Goal: Information Seeking & Learning: Get advice/opinions

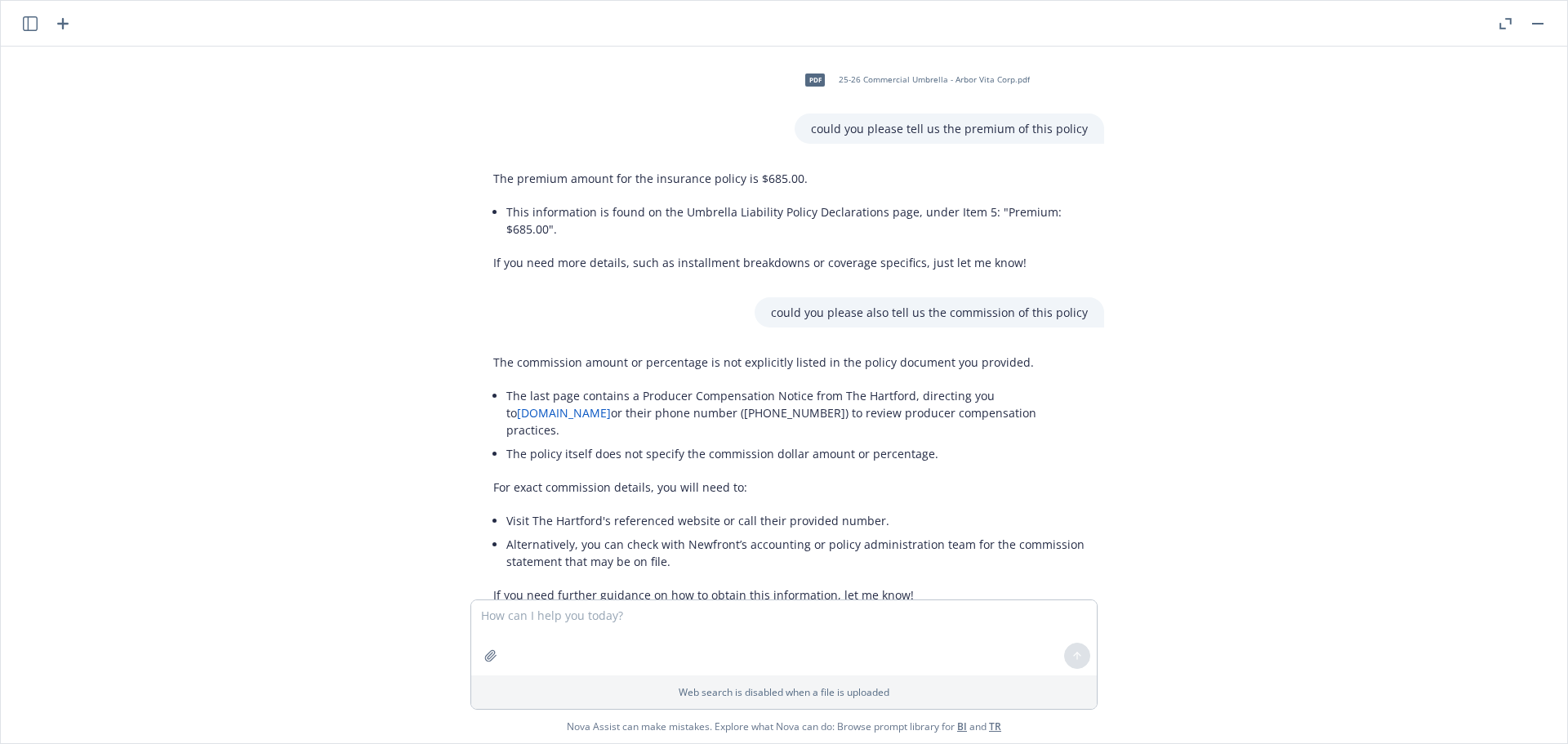
scroll to position [1275, 0]
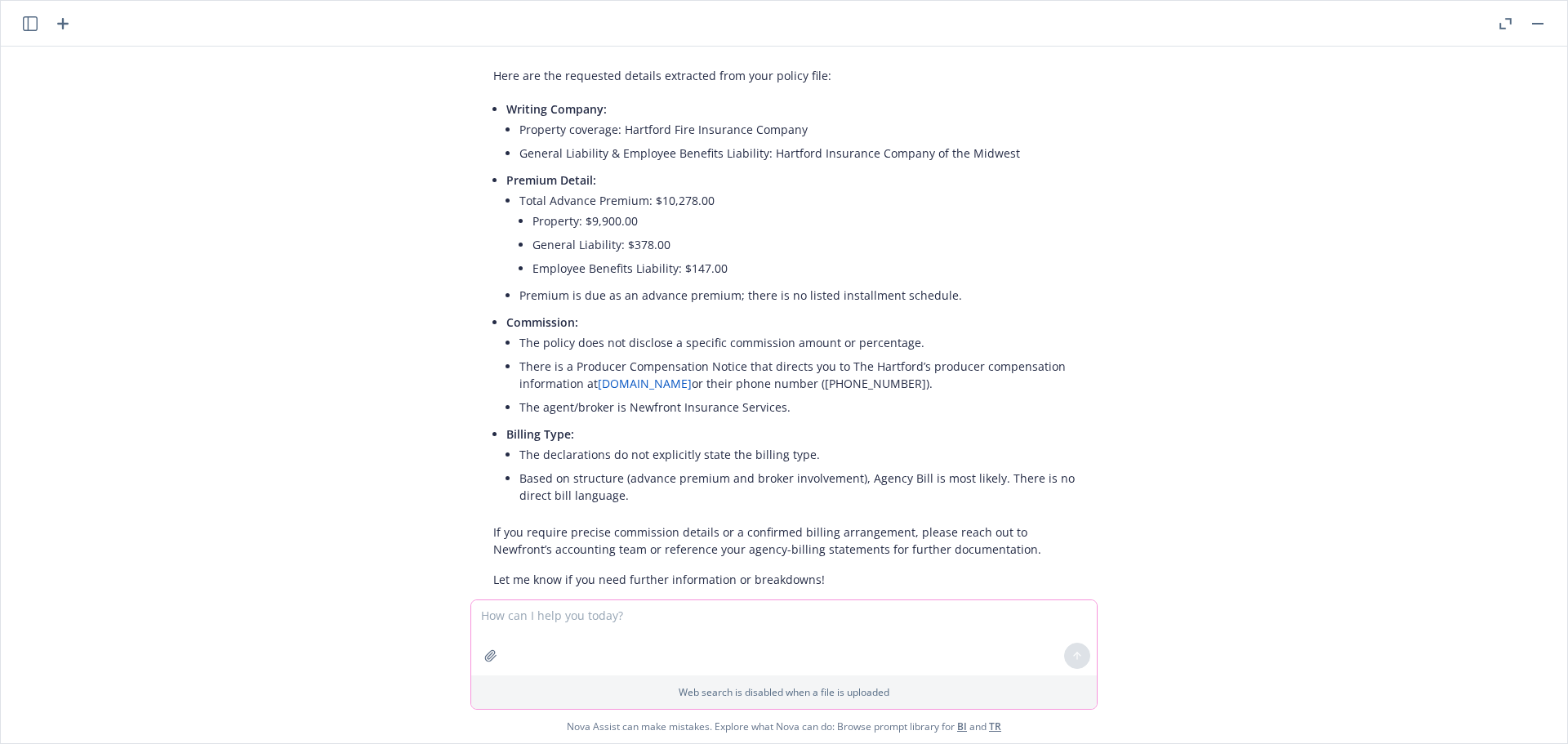
click at [506, 607] on textarea at bounding box center [784, 638] width 626 height 76
type textarea "please translate below sentence into English"
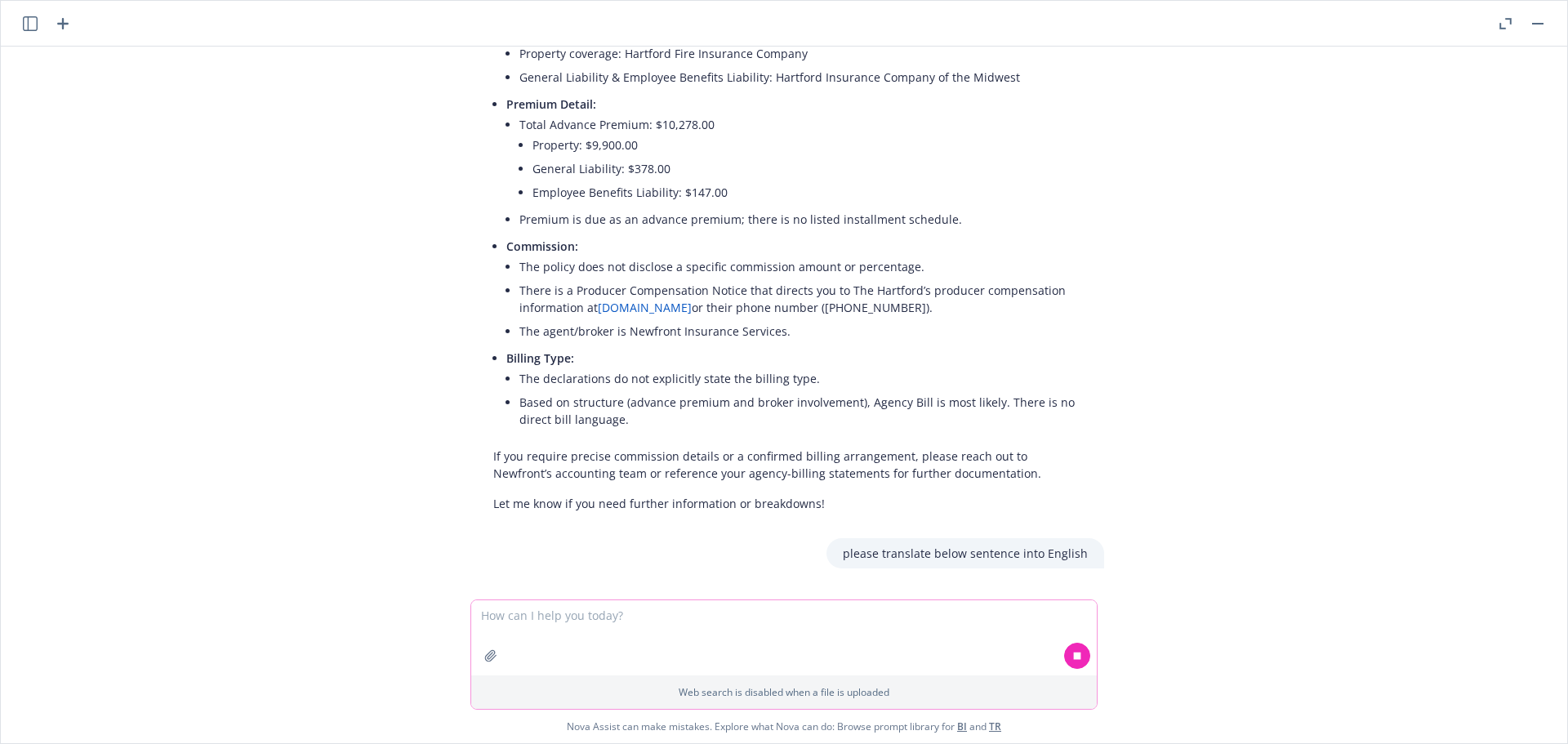
click at [502, 624] on textarea at bounding box center [784, 638] width 626 height 76
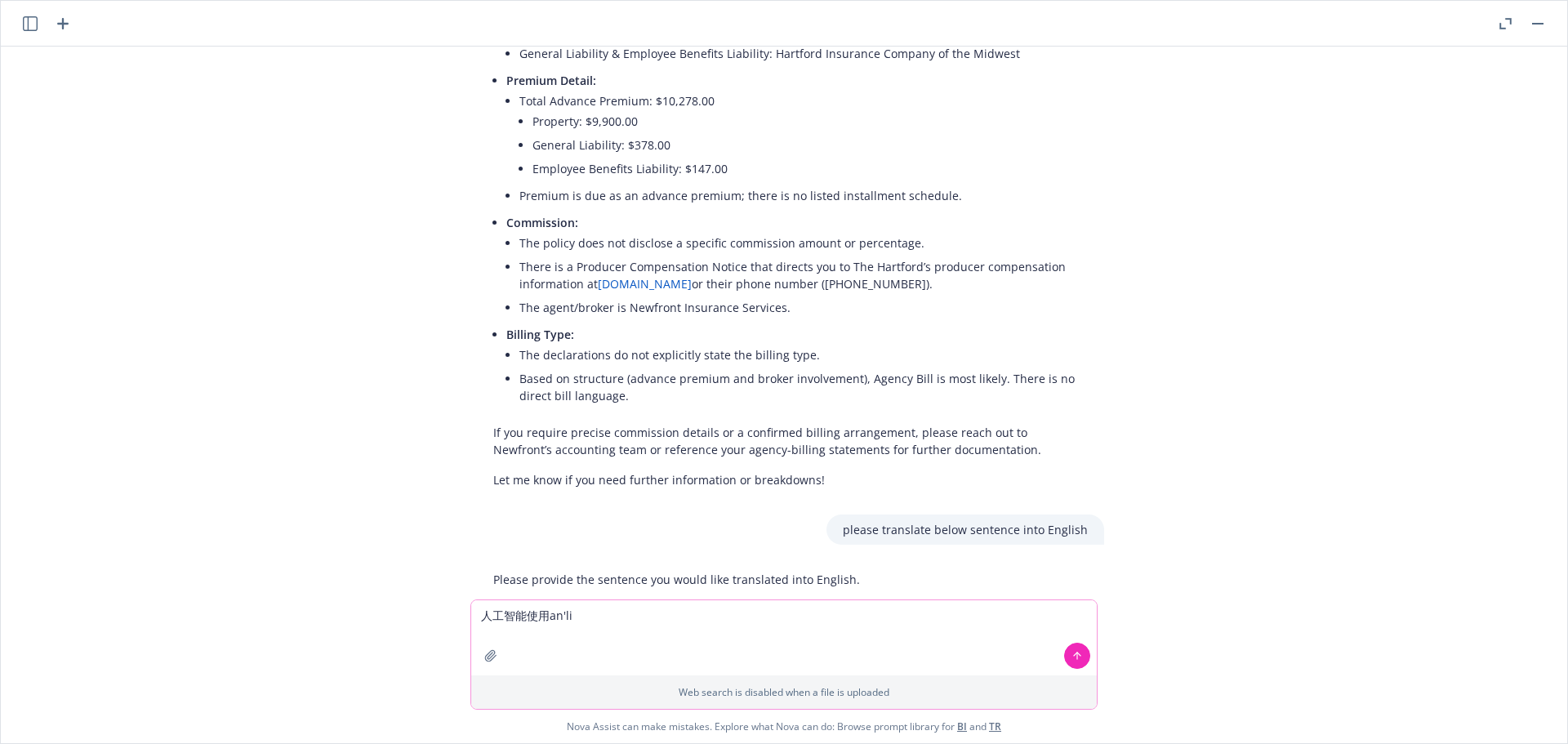
type textarea "人工智能使用案例"
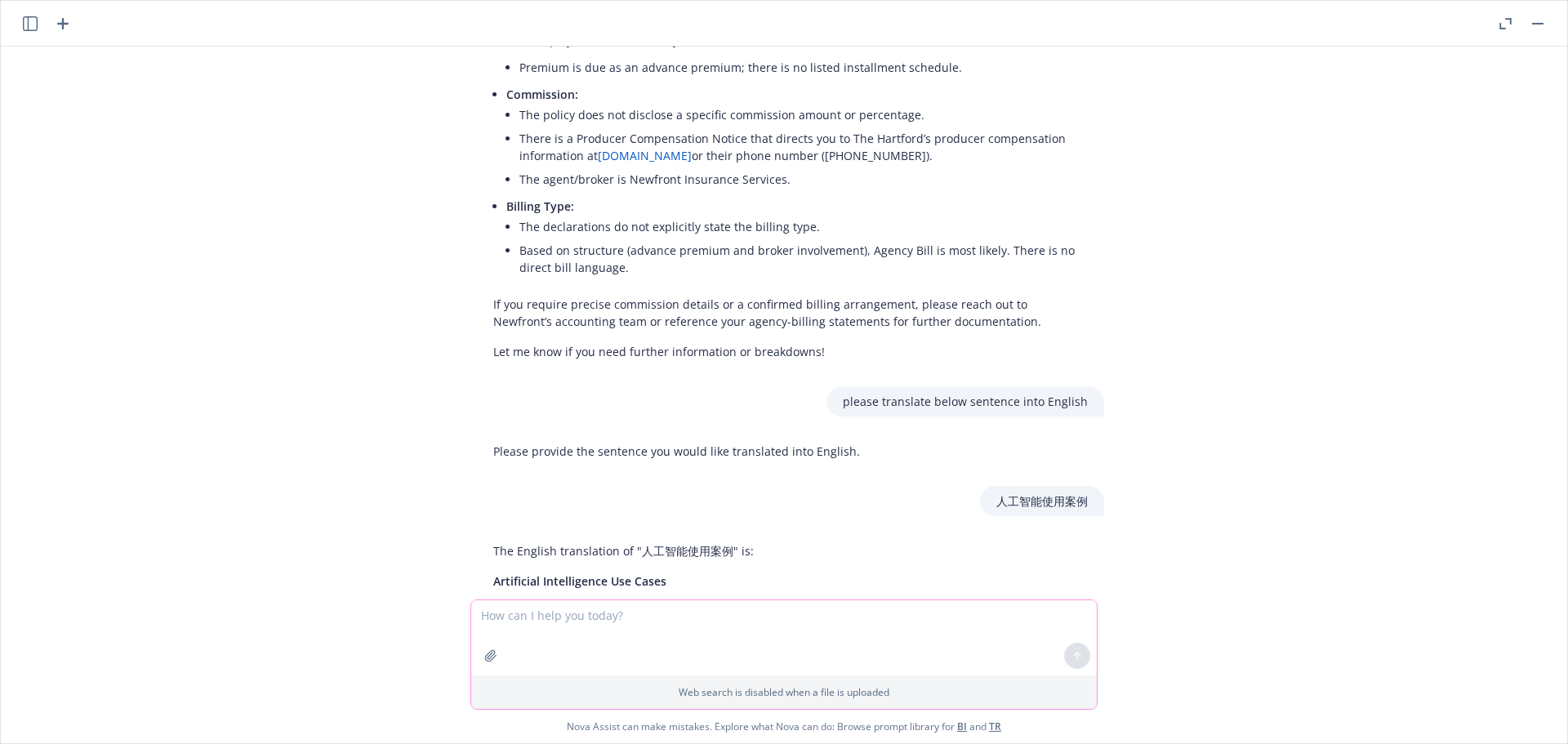
scroll to position [1505, 0]
type textarea "more offical"
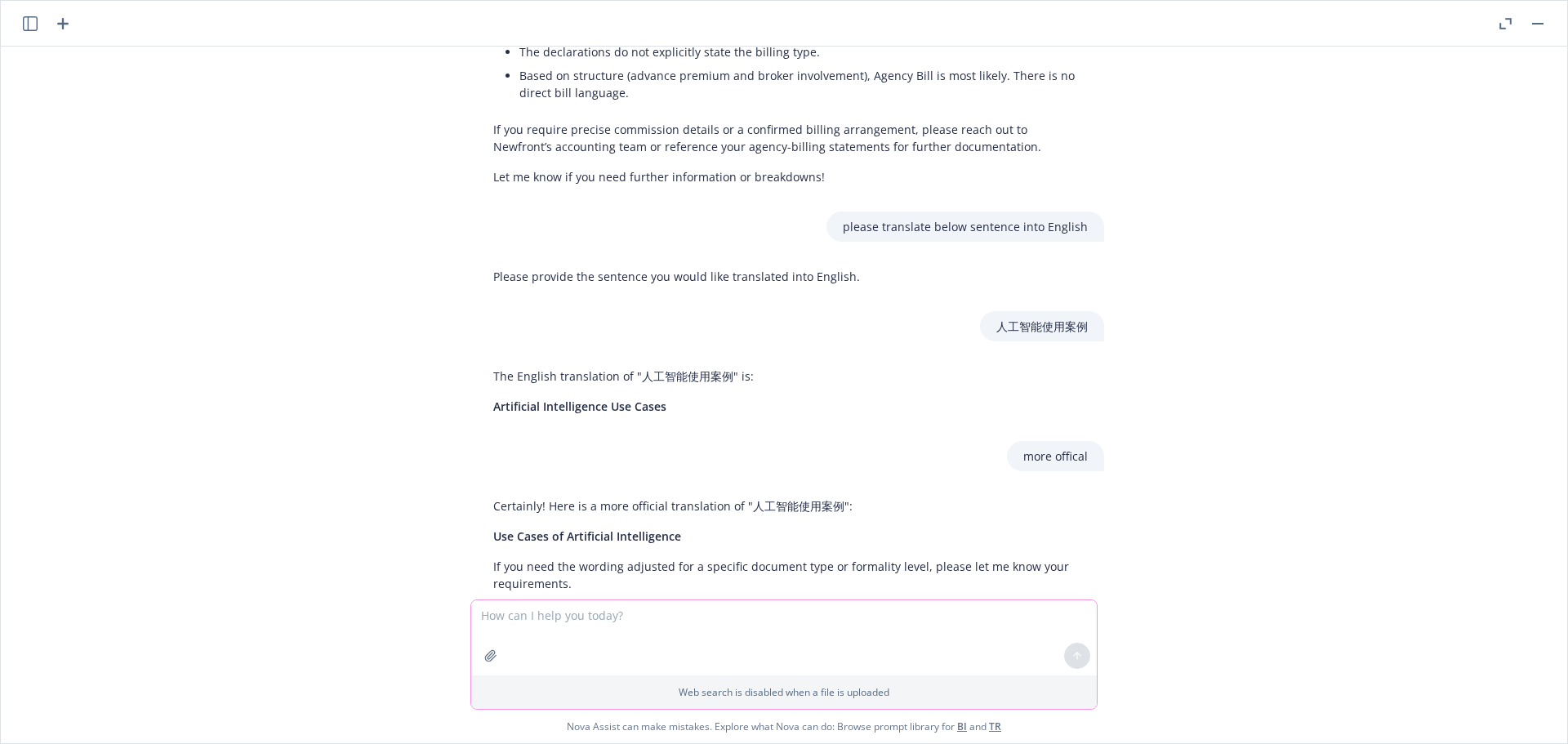
scroll to position [1682, 0]
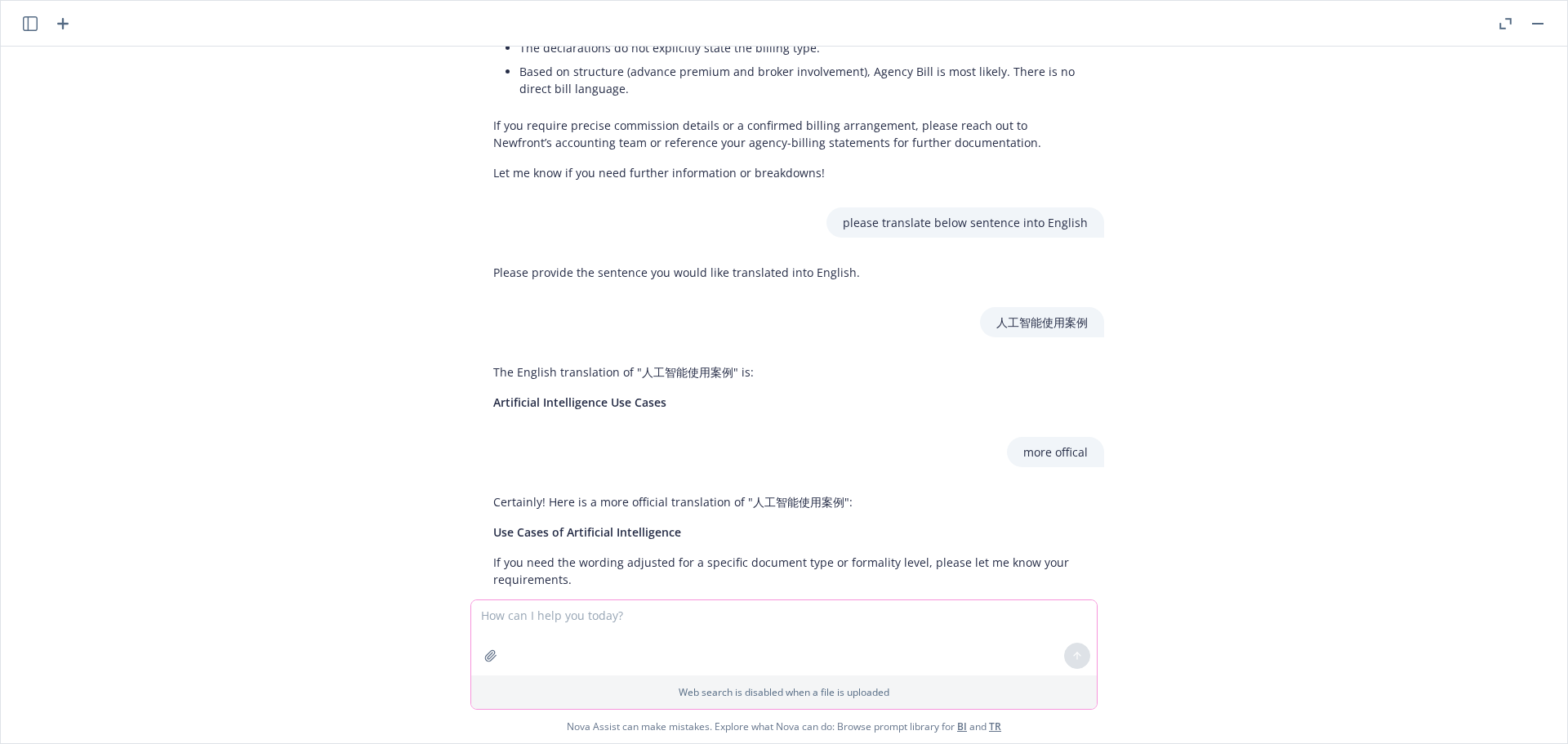
click at [585, 615] on textarea at bounding box center [784, 638] width 626 height 76
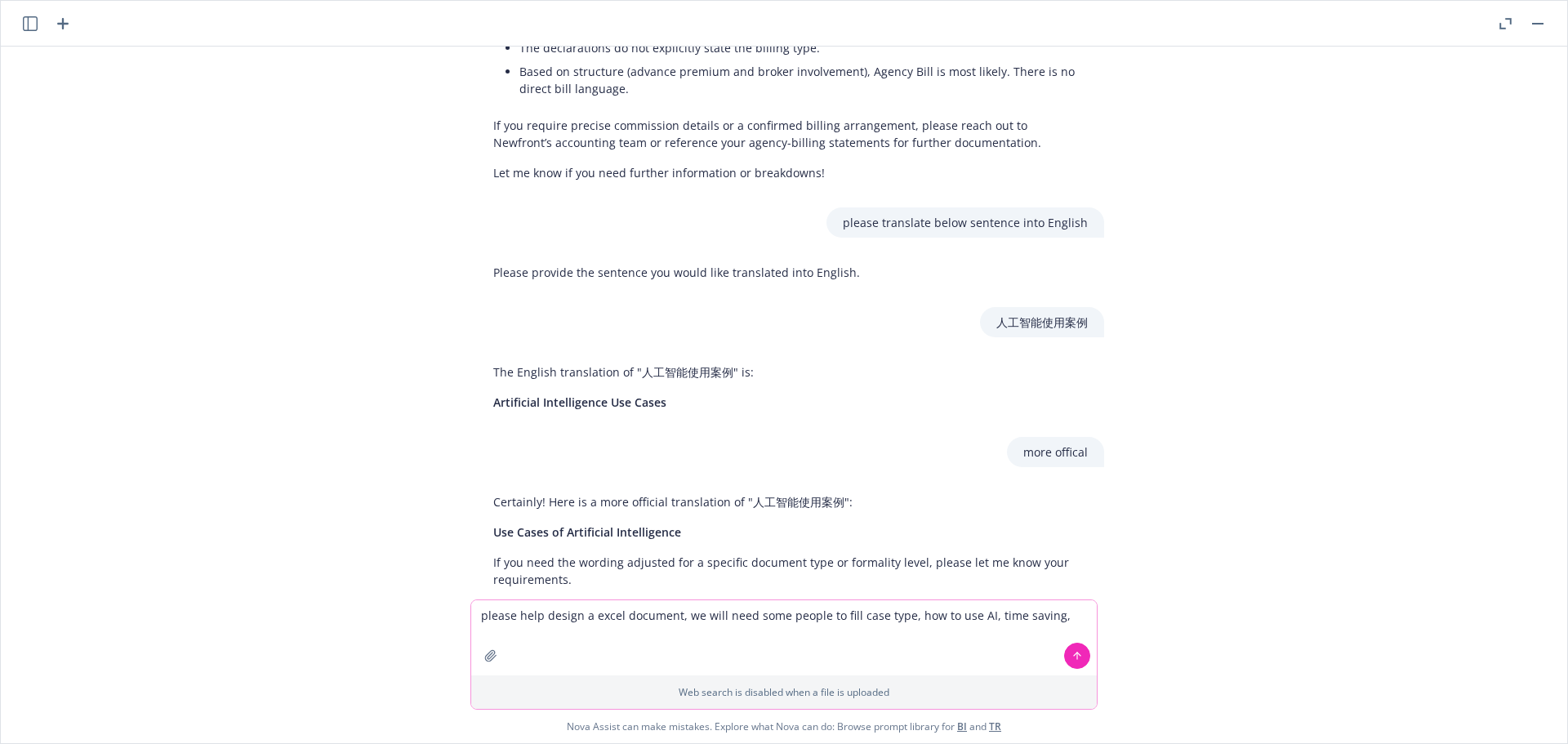
drag, startPoint x: 966, startPoint y: 614, endPoint x: 909, endPoint y: 613, distance: 57.0
click at [909, 613] on textarea "please help design a excel document, we will need some people to fill case type…" at bounding box center [784, 638] width 626 height 76
click at [1048, 614] on textarea "please help design a excel document, we will need some people to fill case type…" at bounding box center [784, 638] width 626 height 76
type textarea "please help design a excel document, we will need some people to fill case type…"
click at [1083, 658] on button at bounding box center [1077, 655] width 26 height 26
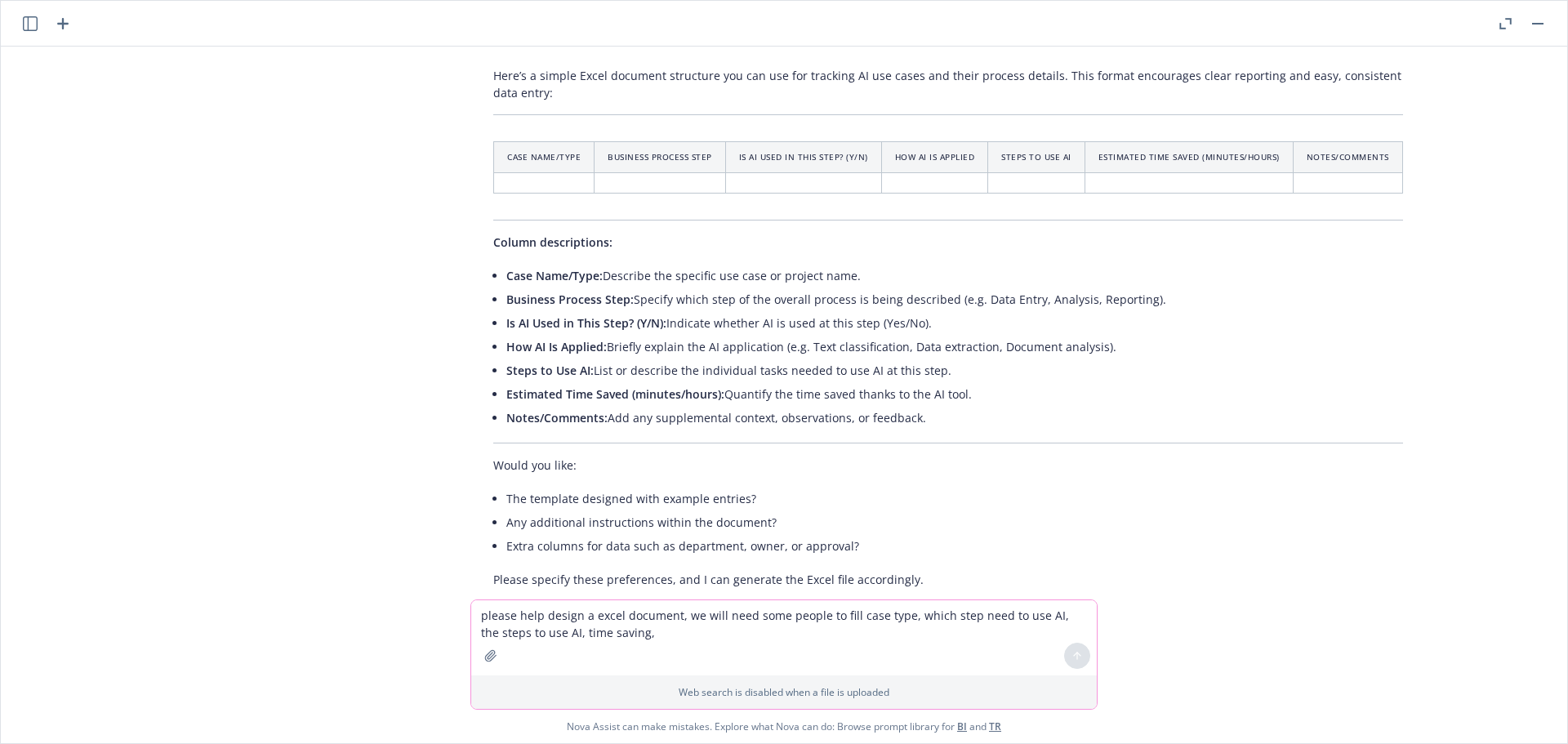
scroll to position [2221, 0]
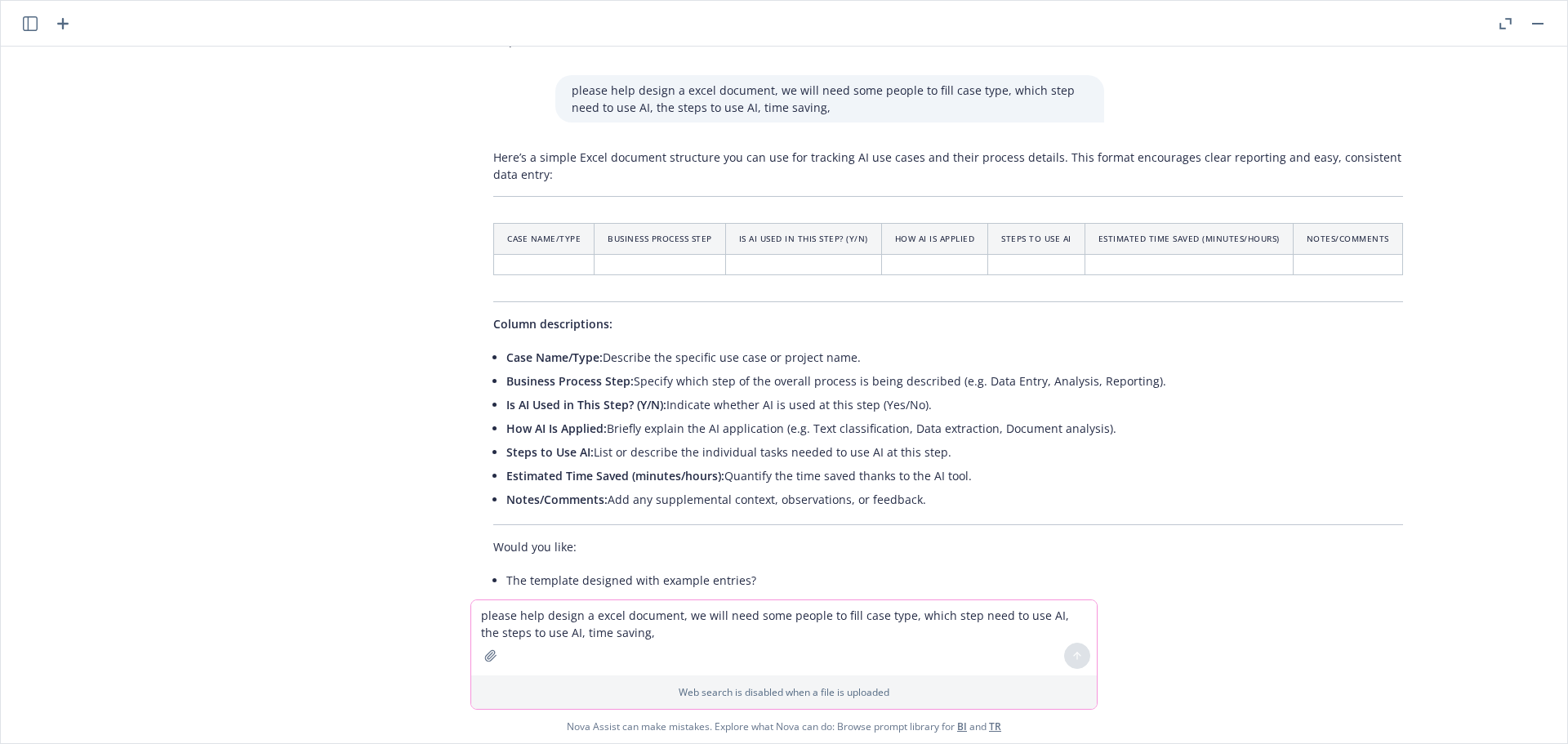
click at [623, 623] on textarea "please help design a excel document, we will need some people to fill case type…" at bounding box center [784, 638] width 626 height 76
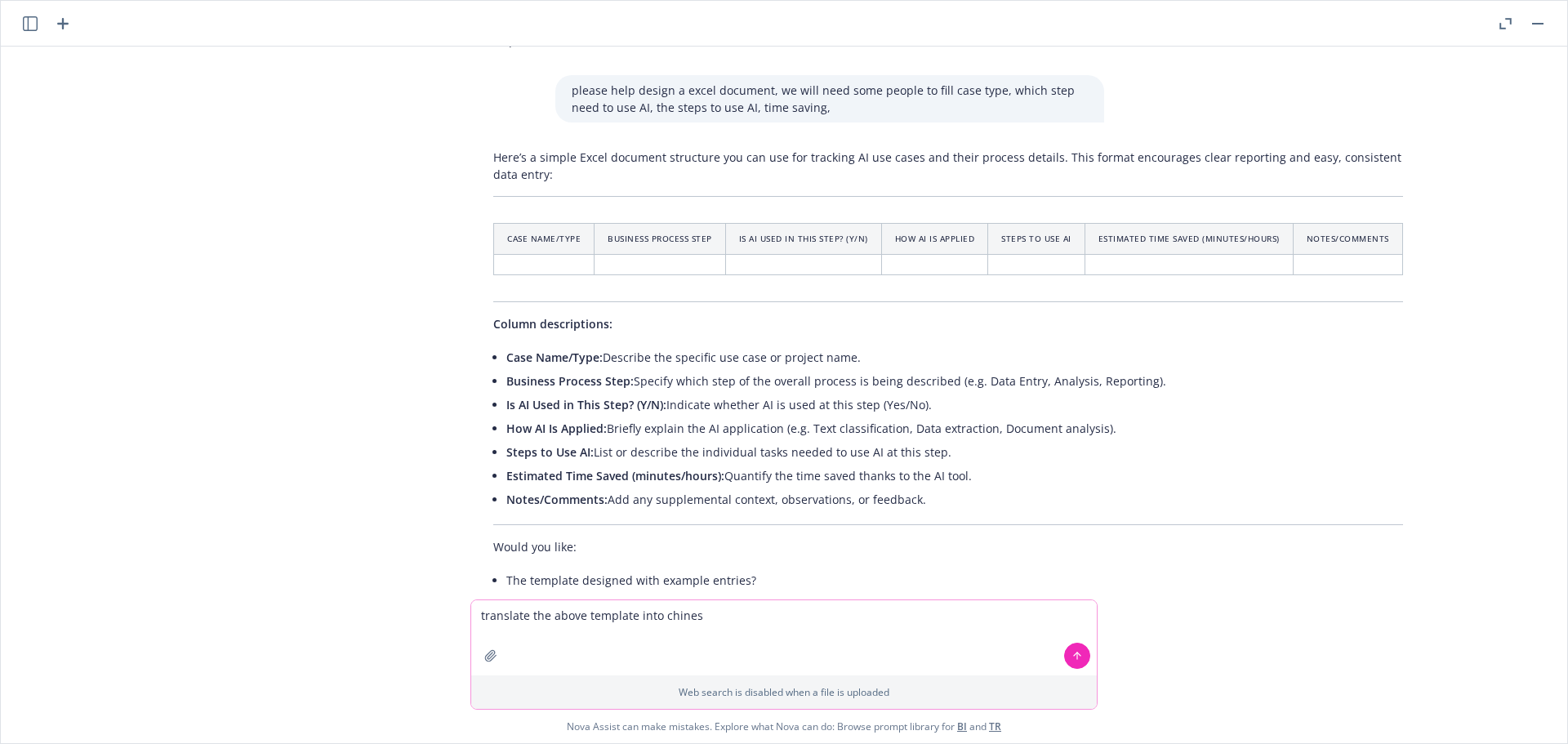
type textarea "translate the above template into chinese"
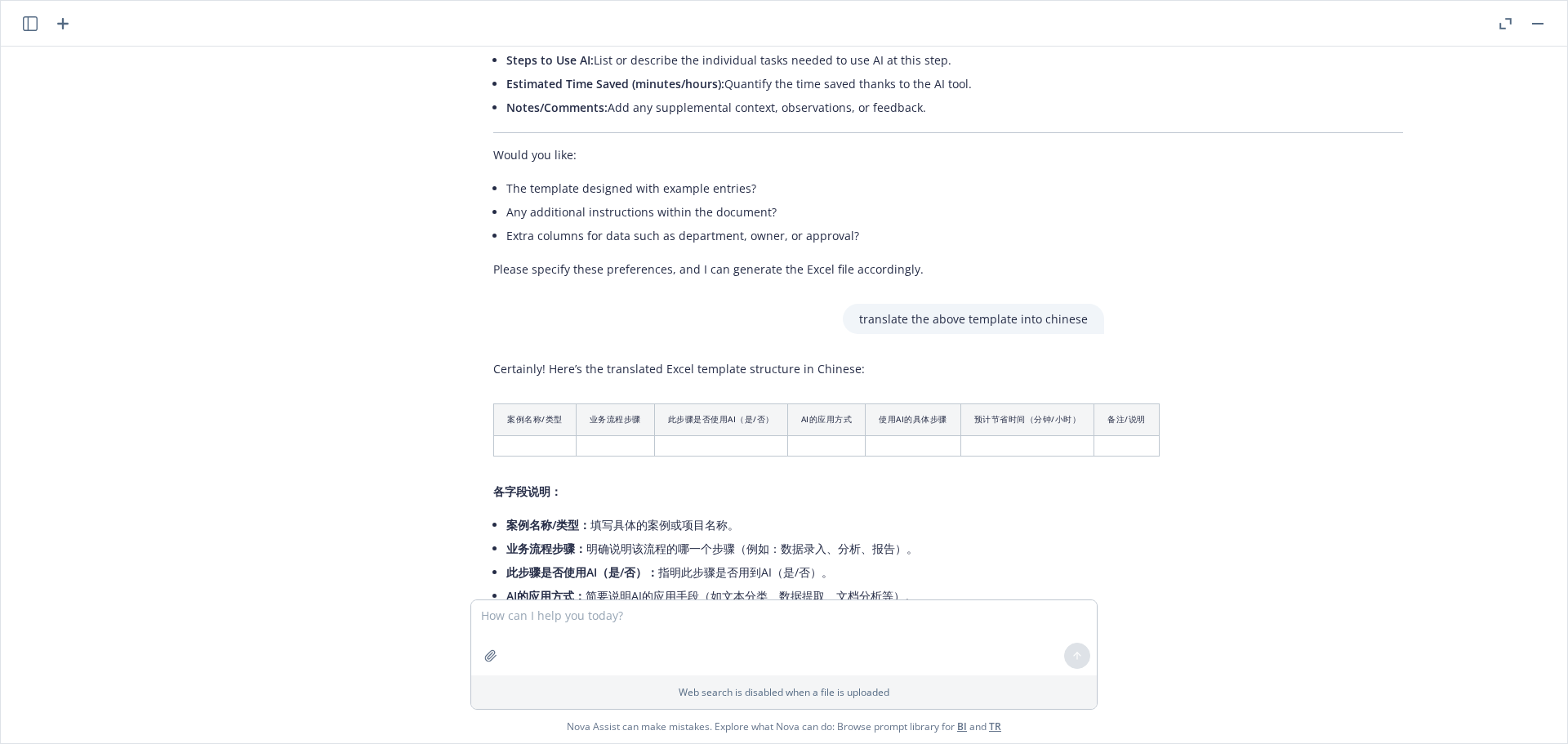
scroll to position [2734, 0]
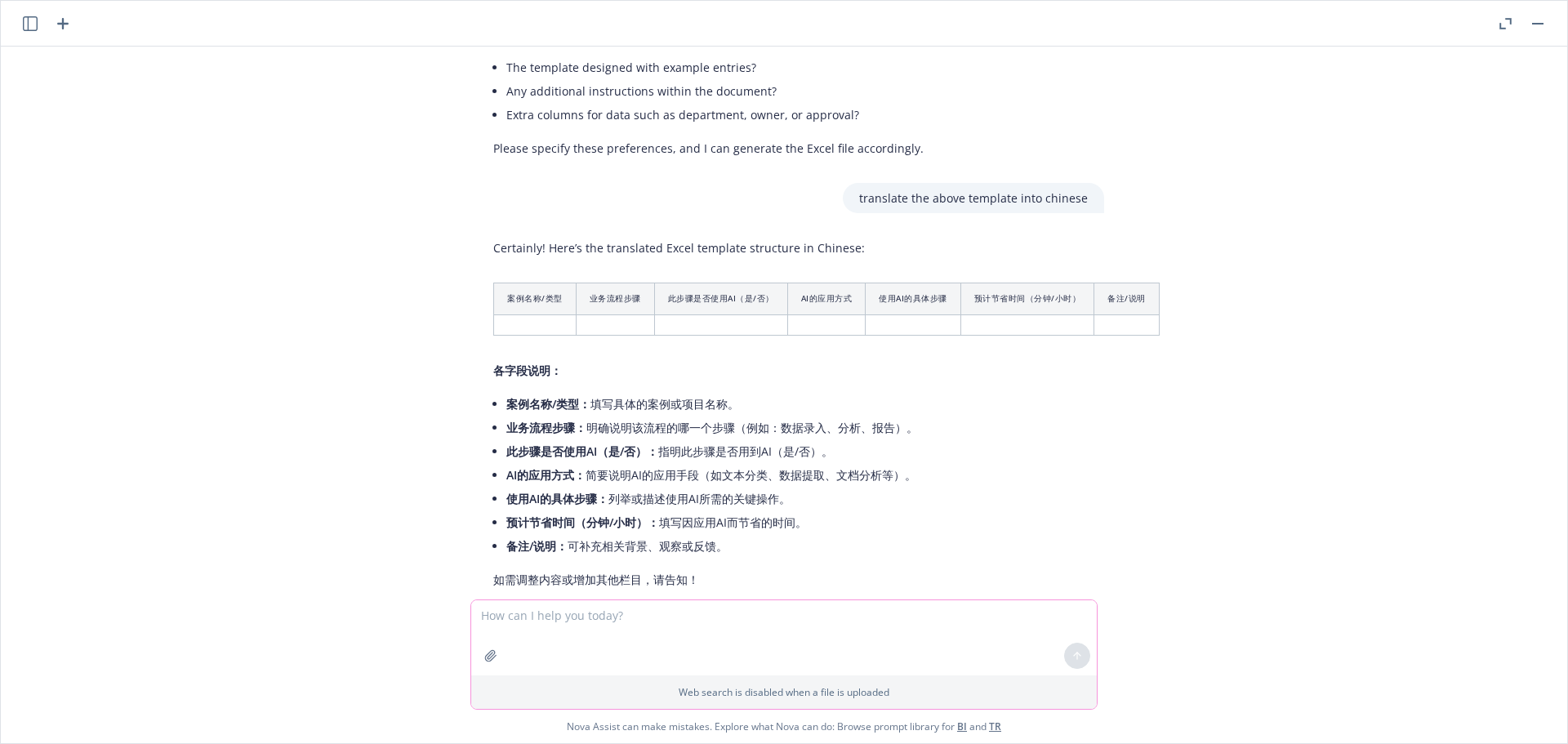
click at [545, 624] on textarea at bounding box center [784, 638] width 626 height 76
click at [584, 614] on textarea "please give" at bounding box center [784, 638] width 626 height 76
type textarea "please give an example about how to fill this"
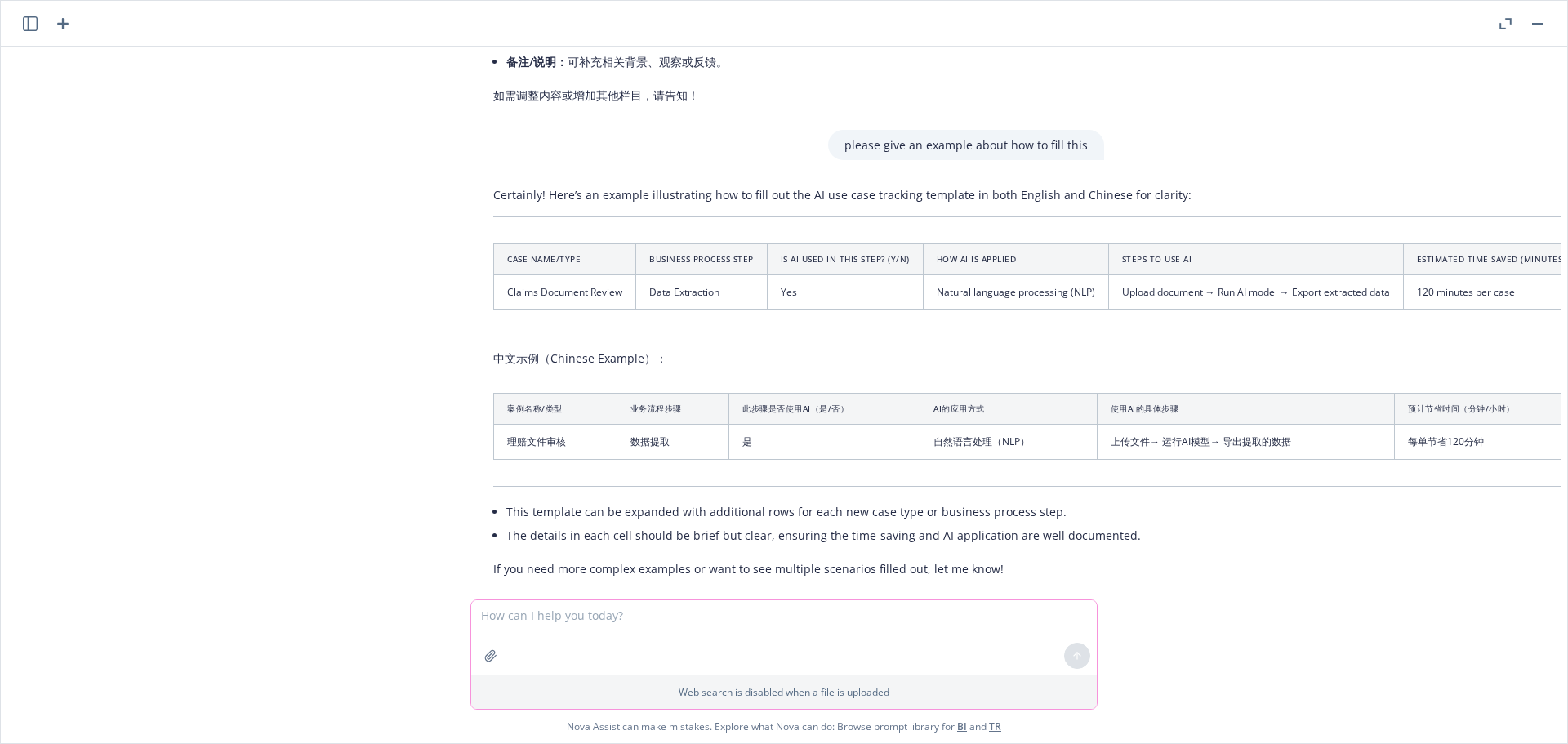
scroll to position [3221, 0]
click at [544, 614] on textarea at bounding box center [784, 638] width 626 height 76
type textarea "translate 之前的步骤 into english"
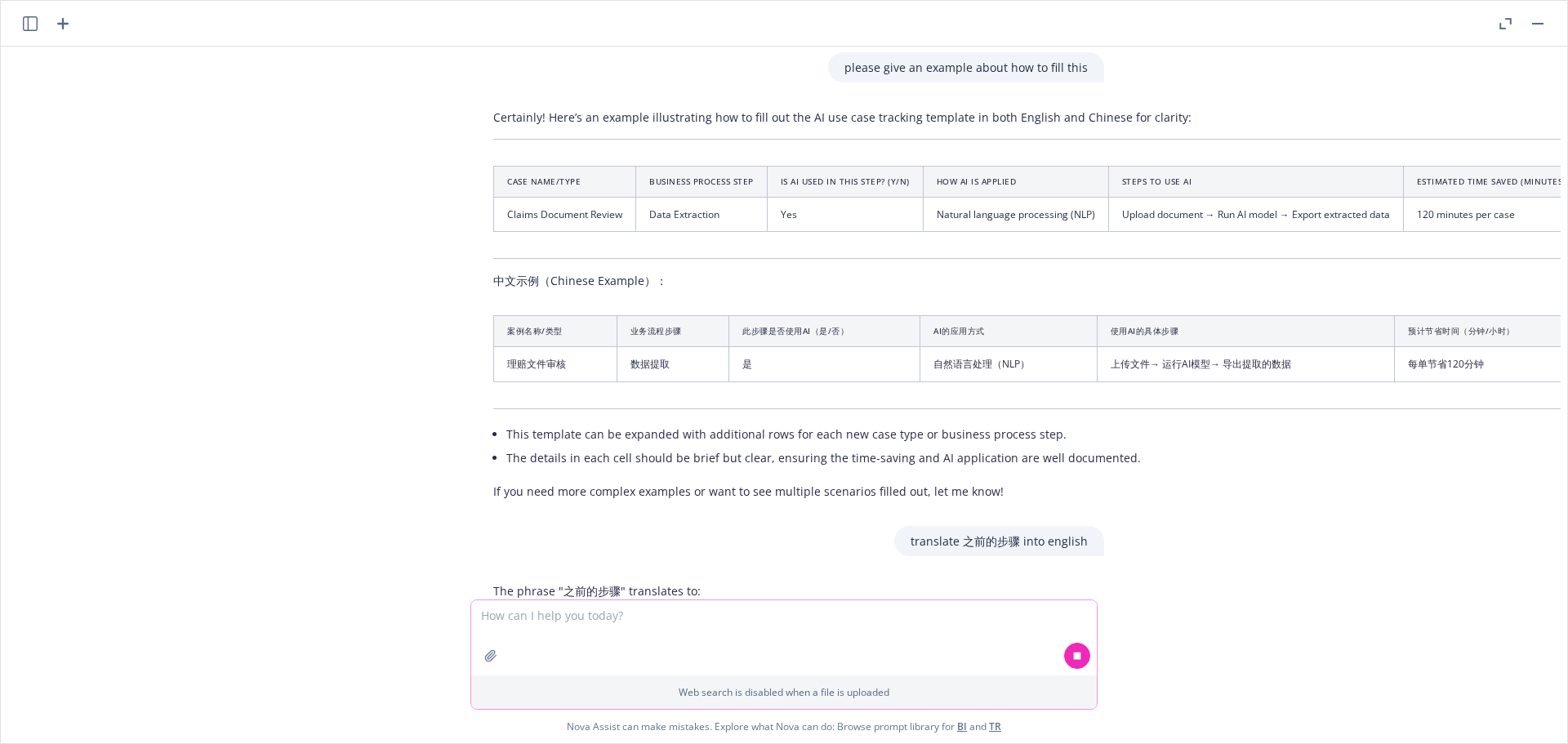
scroll to position [3350, 0]
